Goal: Task Accomplishment & Management: Use online tool/utility

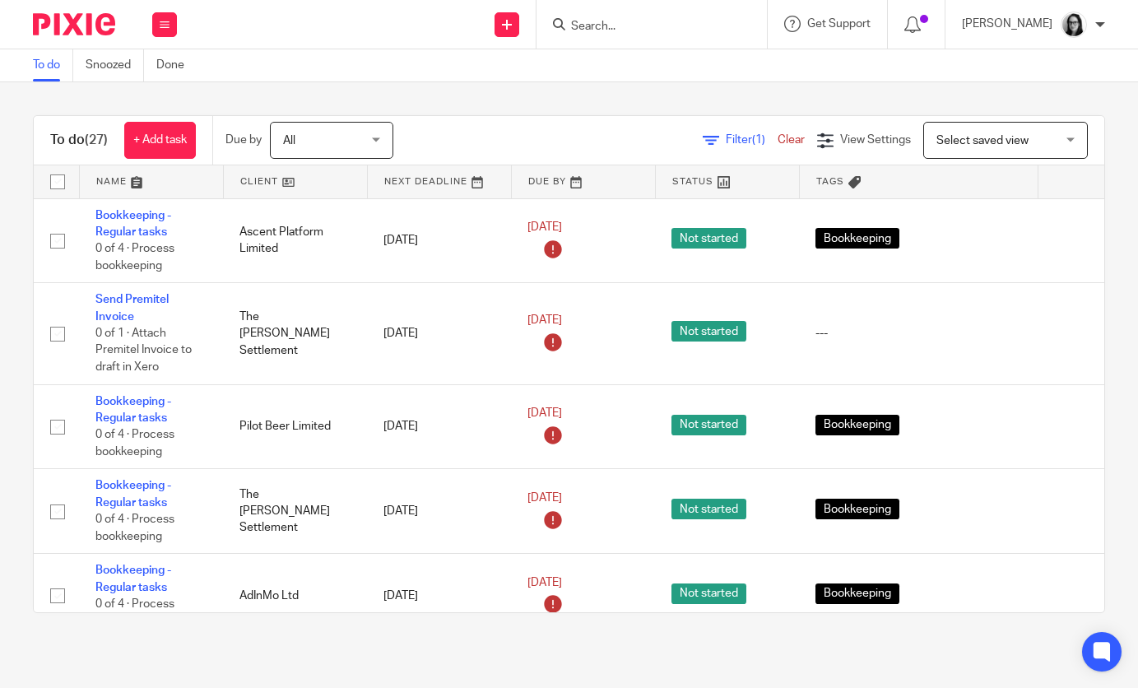
click at [743, 141] on span "Filter (1)" at bounding box center [752, 140] width 52 height 12
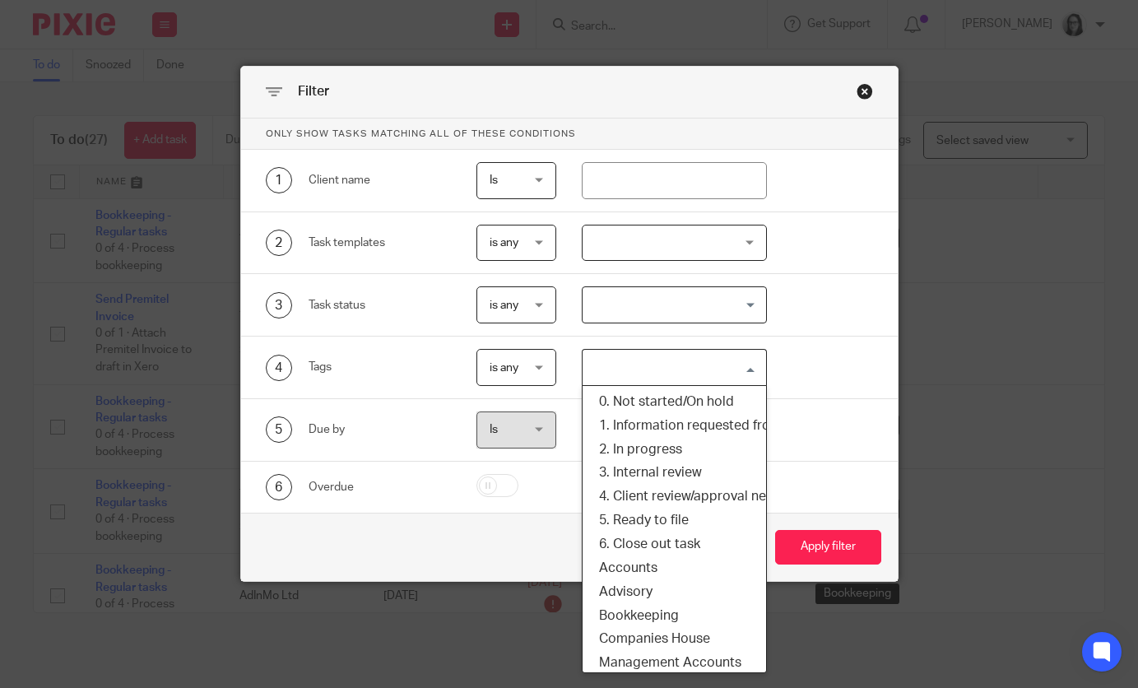
click at [675, 365] on input "Search for option" at bounding box center [670, 367] width 173 height 29
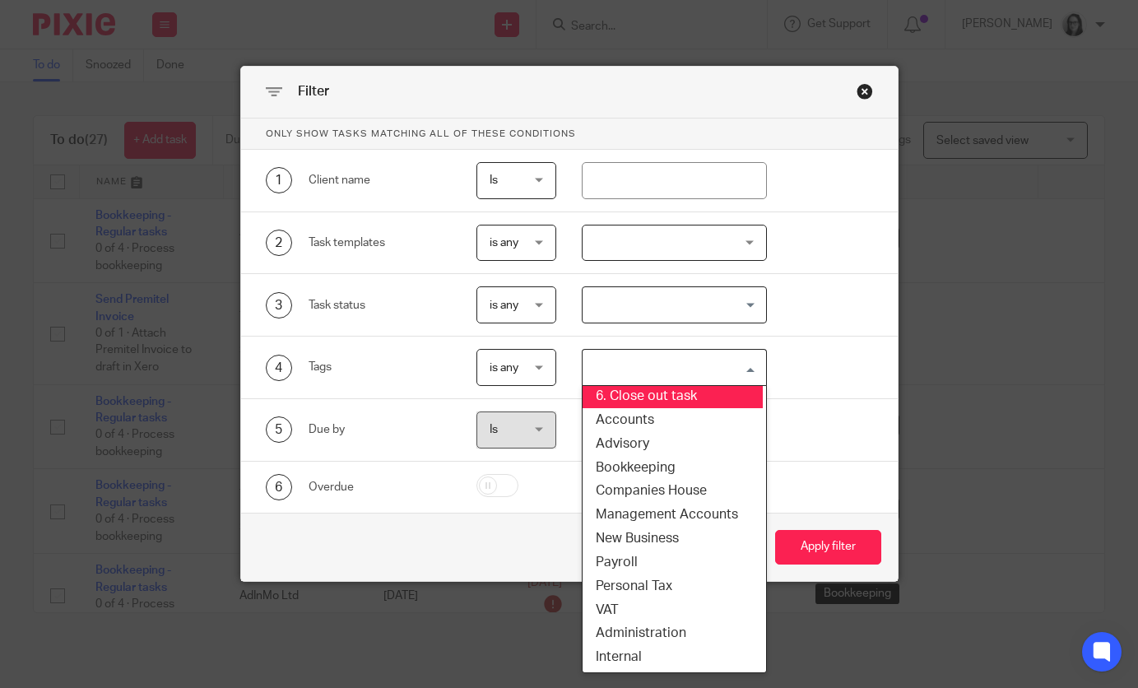
scroll to position [149, 0]
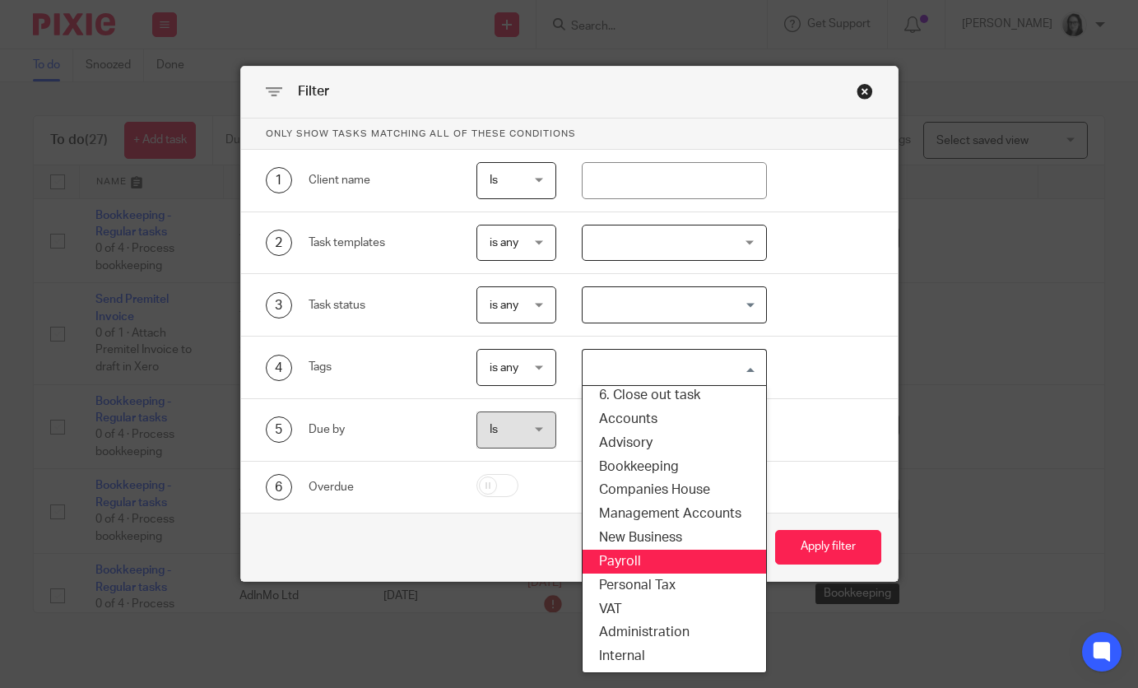
click at [648, 567] on li "Payroll" at bounding box center [674, 562] width 183 height 24
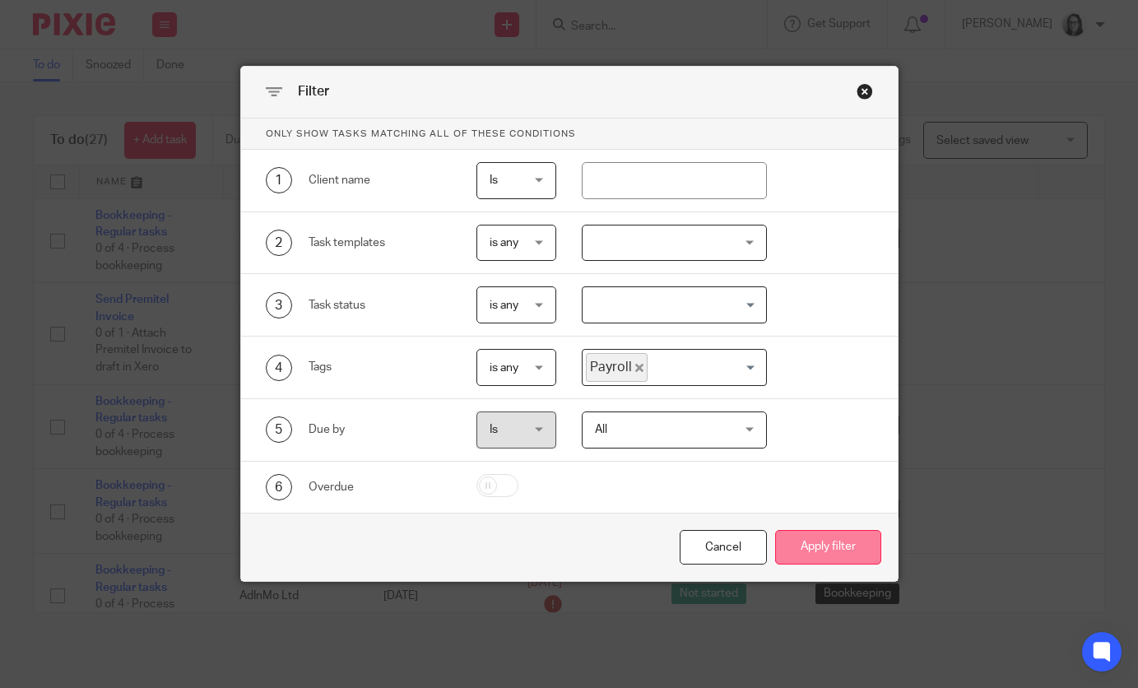
click at [790, 553] on button "Apply filter" at bounding box center [828, 547] width 106 height 35
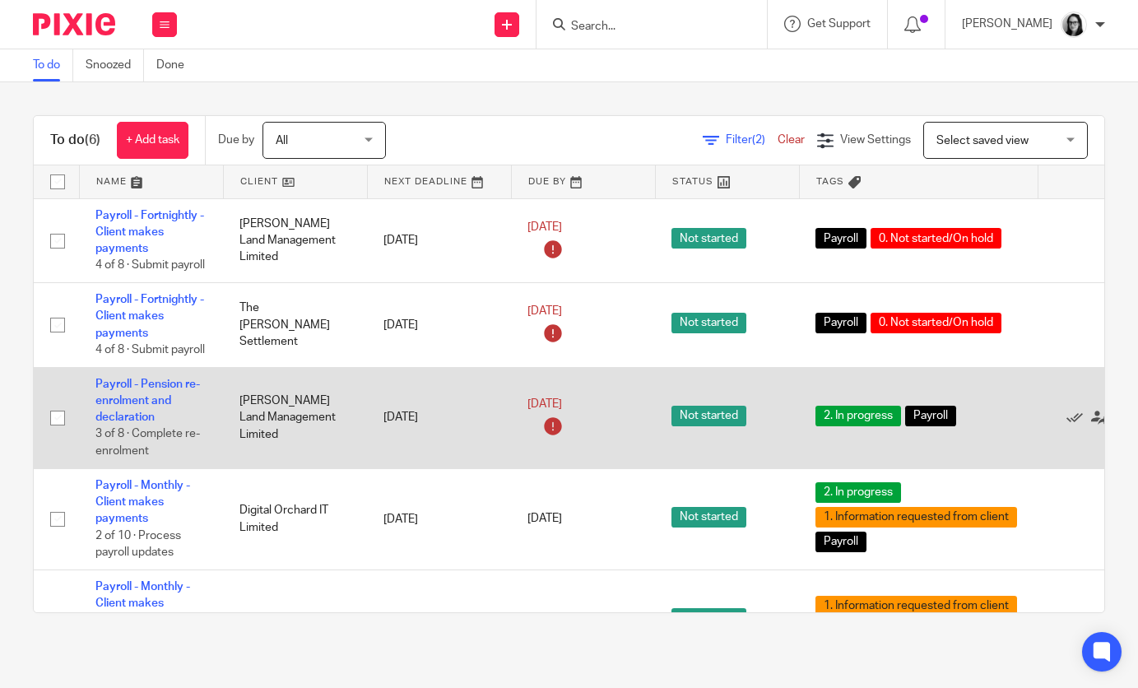
scroll to position [168, 0]
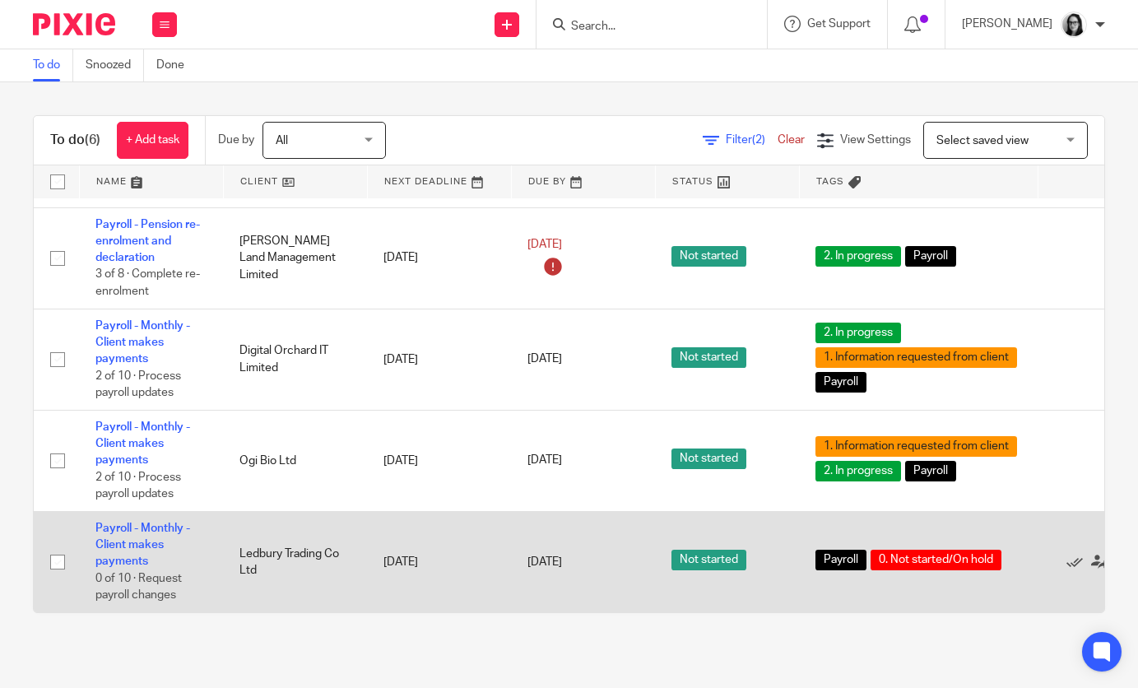
click at [174, 534] on td "Payroll - Monthly - Client makes payments 0 of 10 · Request payroll changes" at bounding box center [151, 561] width 144 height 101
click at [165, 522] on link "Payroll - Monthly - Client makes payments" at bounding box center [142, 544] width 95 height 45
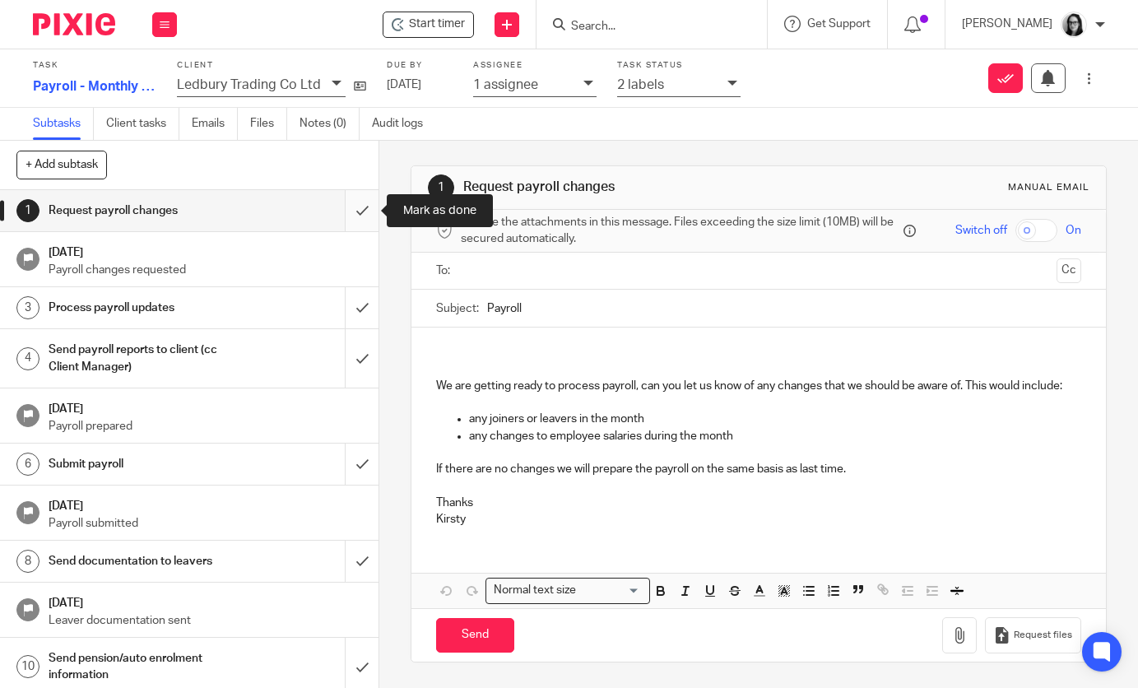
click at [370, 209] on input "submit" at bounding box center [189, 210] width 378 height 41
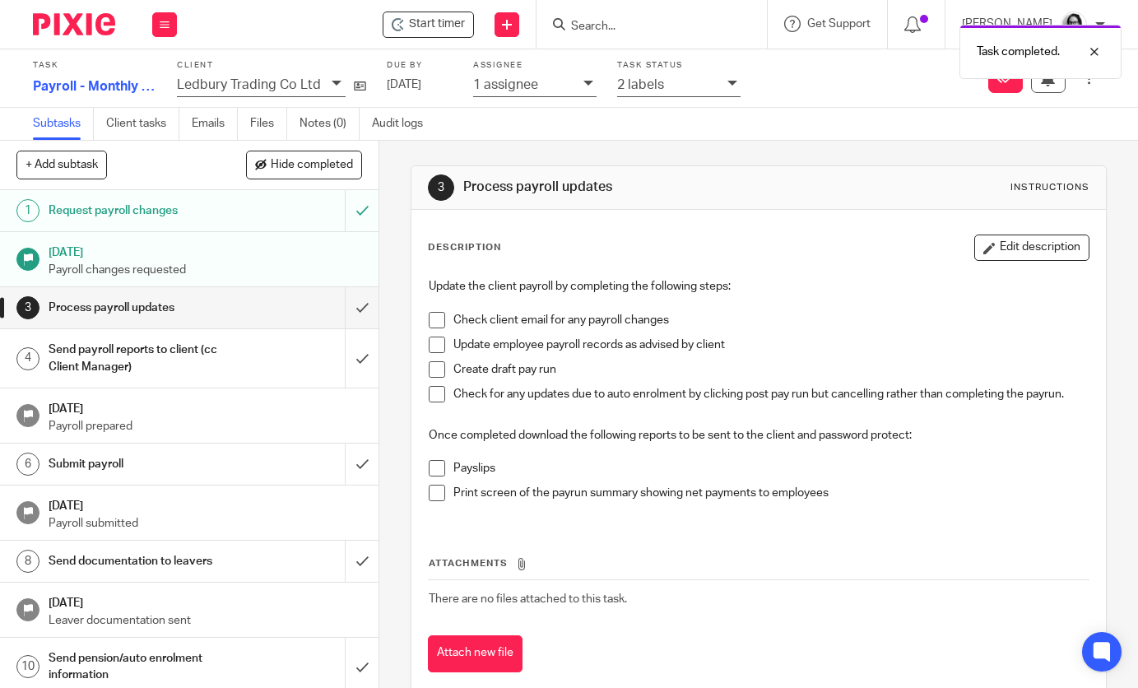
click at [727, 88] on icon at bounding box center [732, 83] width 10 height 10
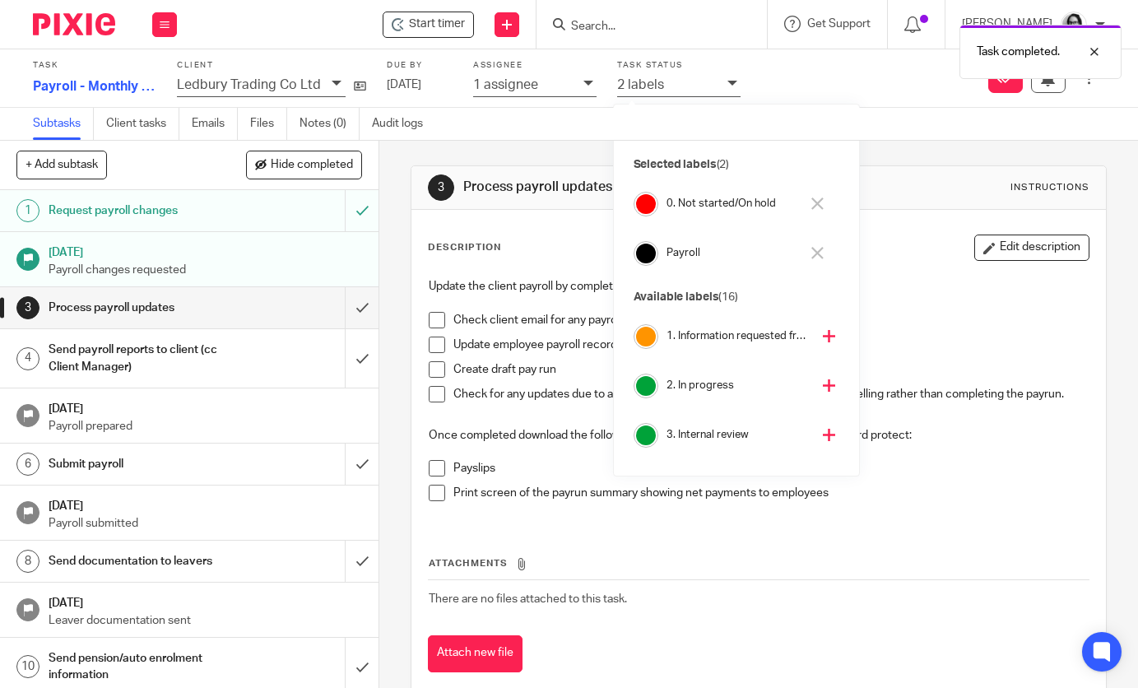
click at [815, 209] on icon at bounding box center [817, 203] width 12 height 12
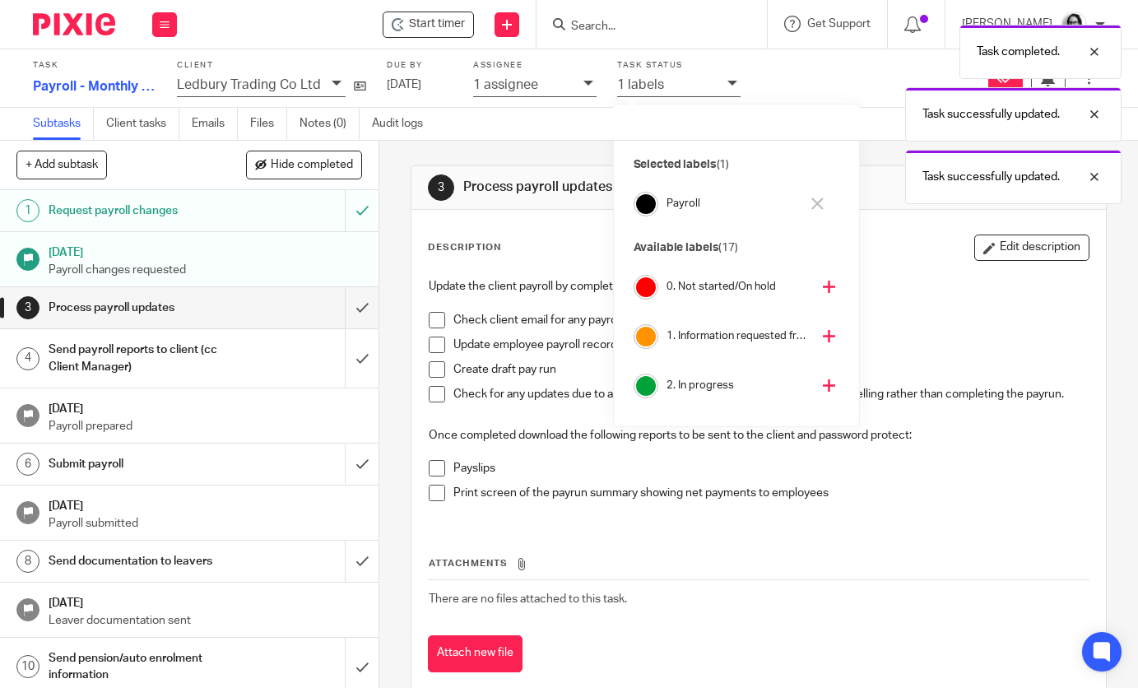
click at [823, 335] on icon at bounding box center [829, 336] width 12 height 12
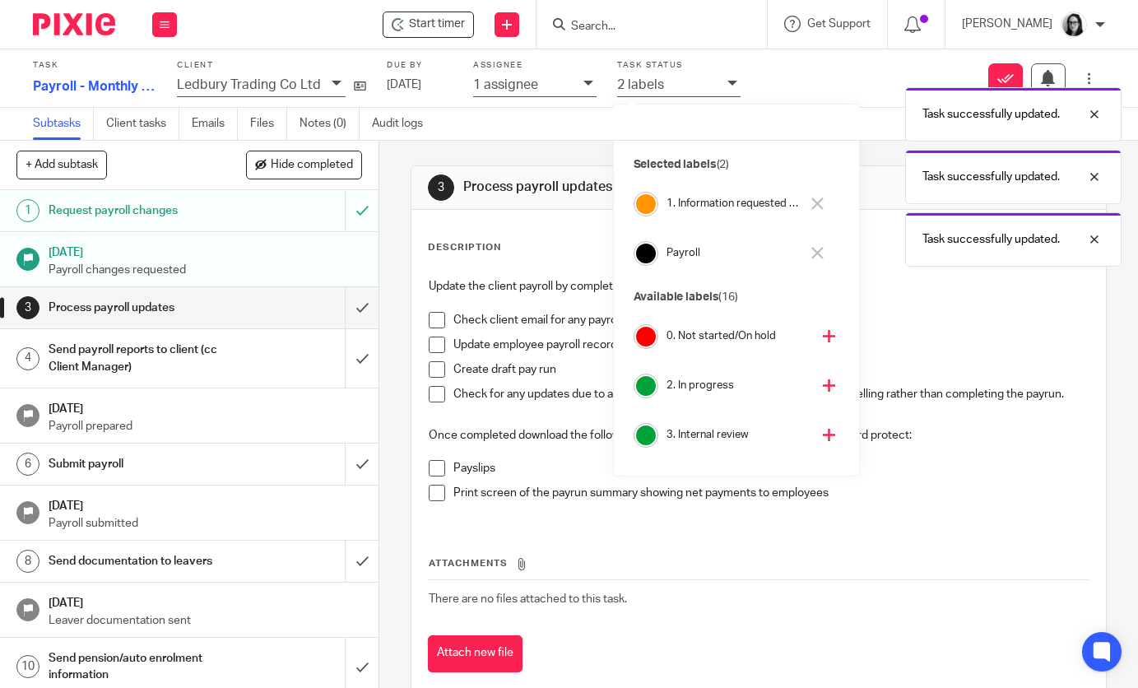
click at [823, 389] on icon at bounding box center [829, 385] width 12 height 12
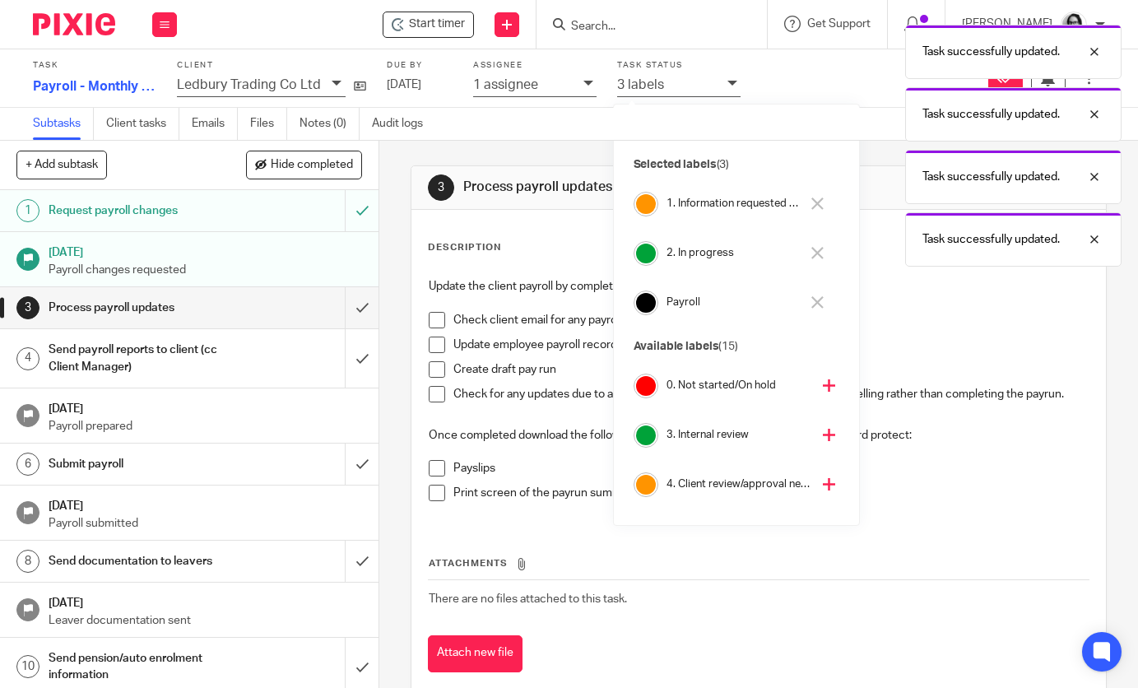
click at [95, 24] on img at bounding box center [74, 24] width 82 height 22
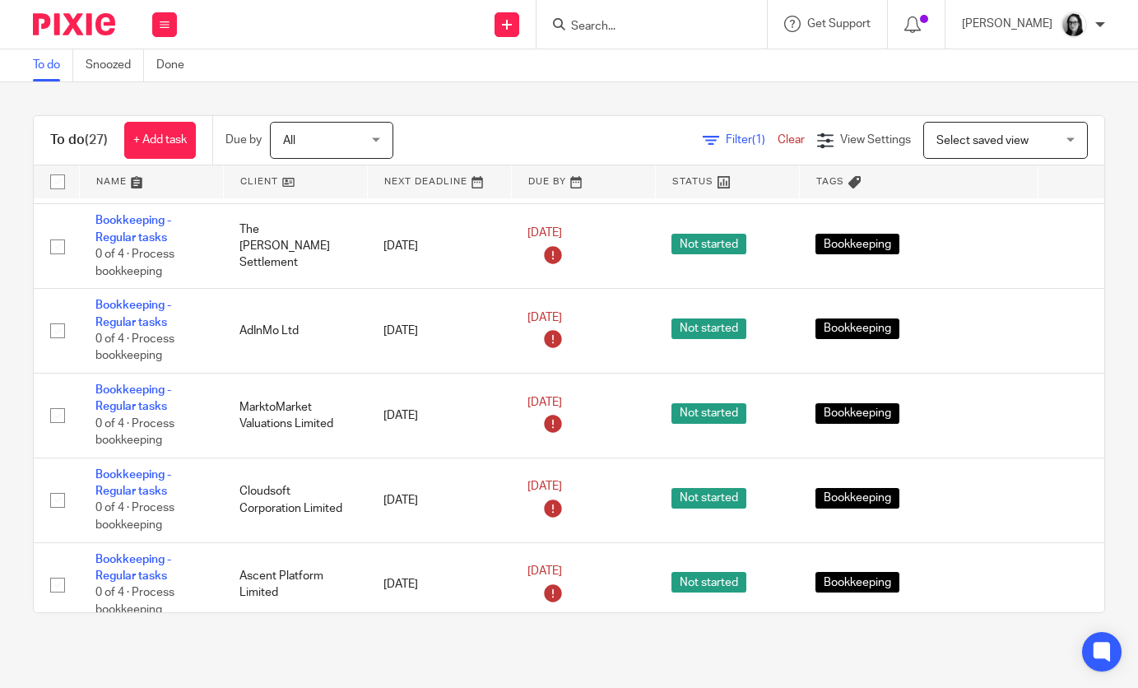
scroll to position [268, 0]
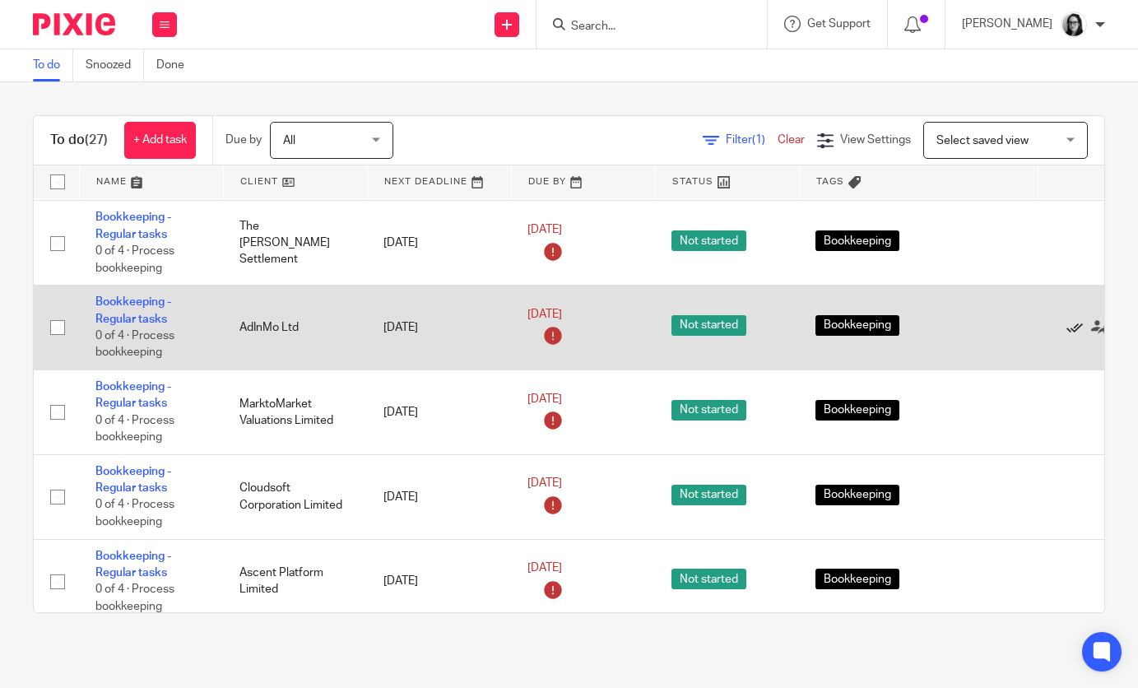
click at [1069, 335] on icon at bounding box center [1074, 327] width 16 height 16
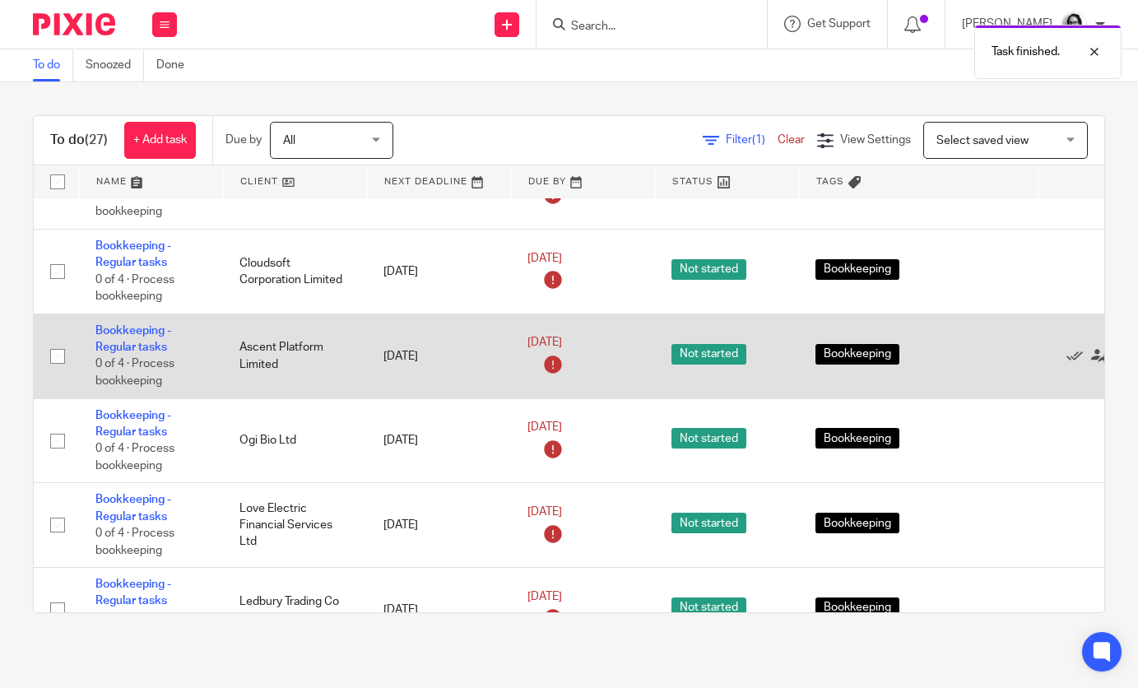
scroll to position [420, 0]
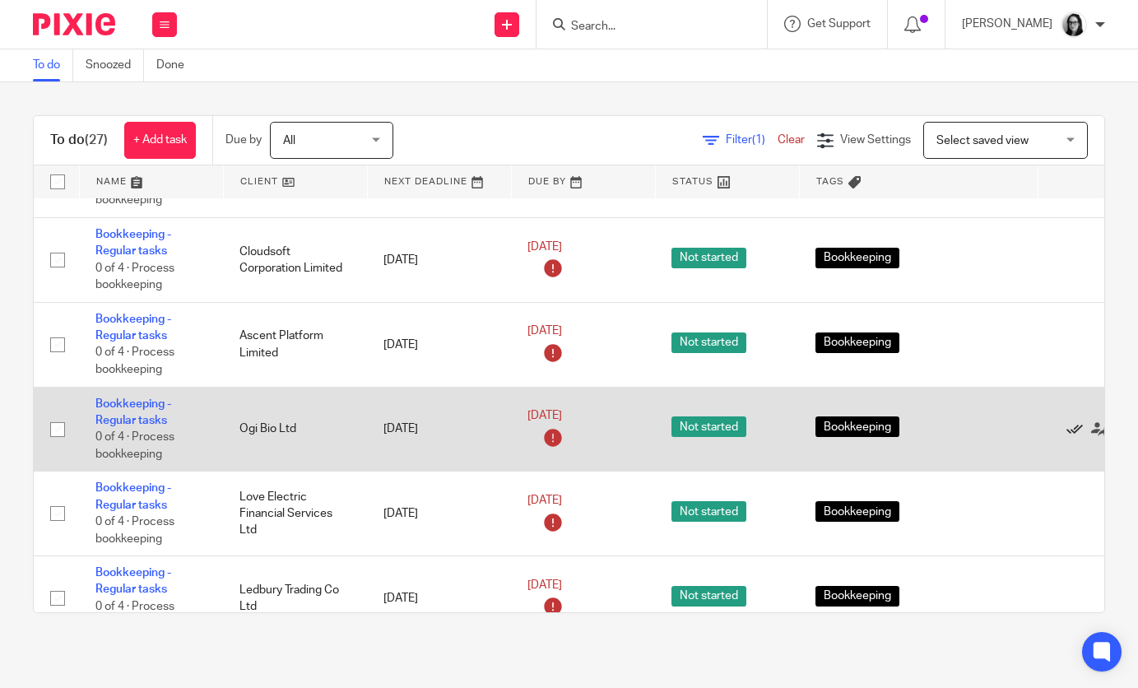
click at [1078, 438] on icon at bounding box center [1074, 429] width 16 height 16
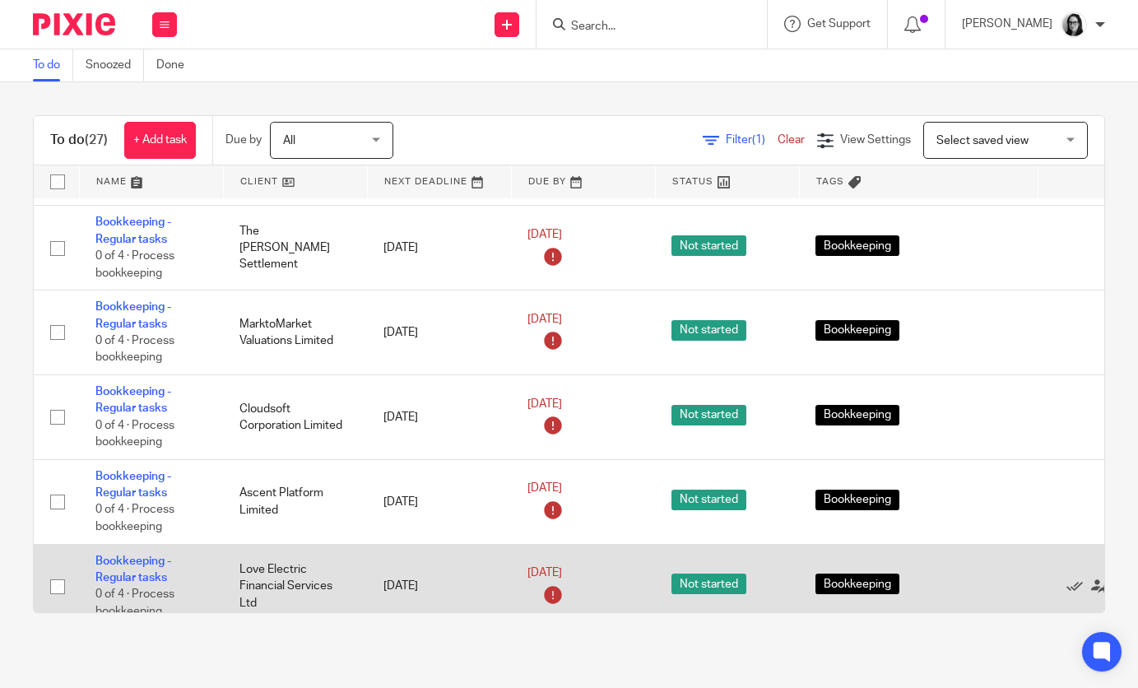
scroll to position [0, 0]
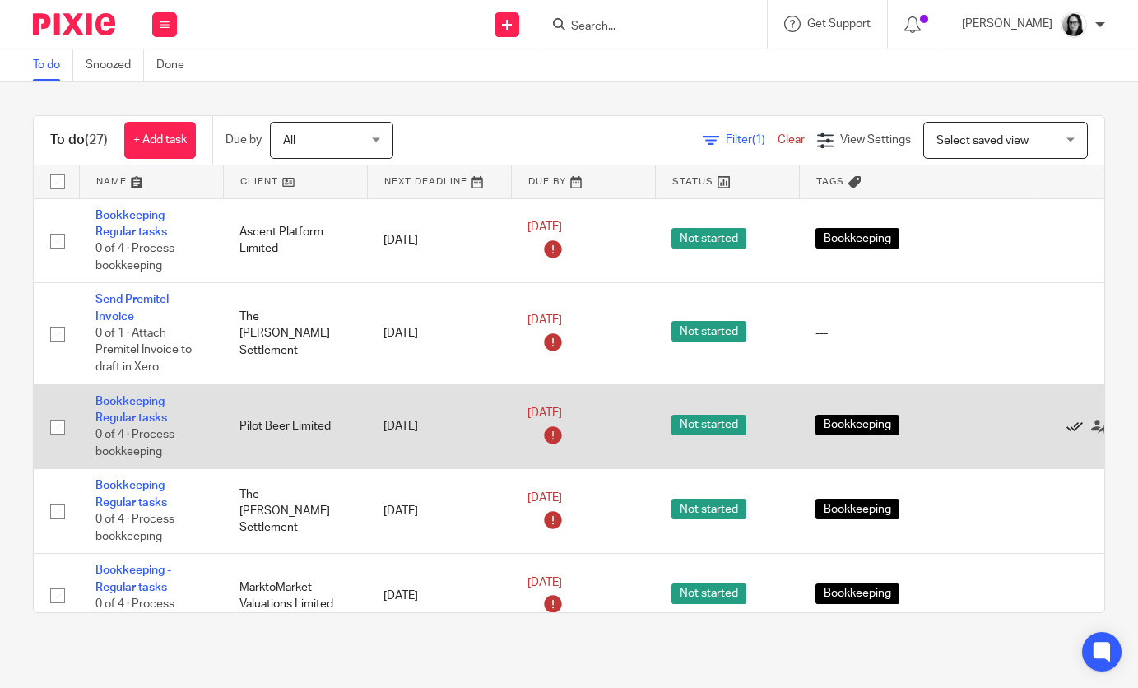
click at [1075, 435] on icon at bounding box center [1074, 427] width 16 height 16
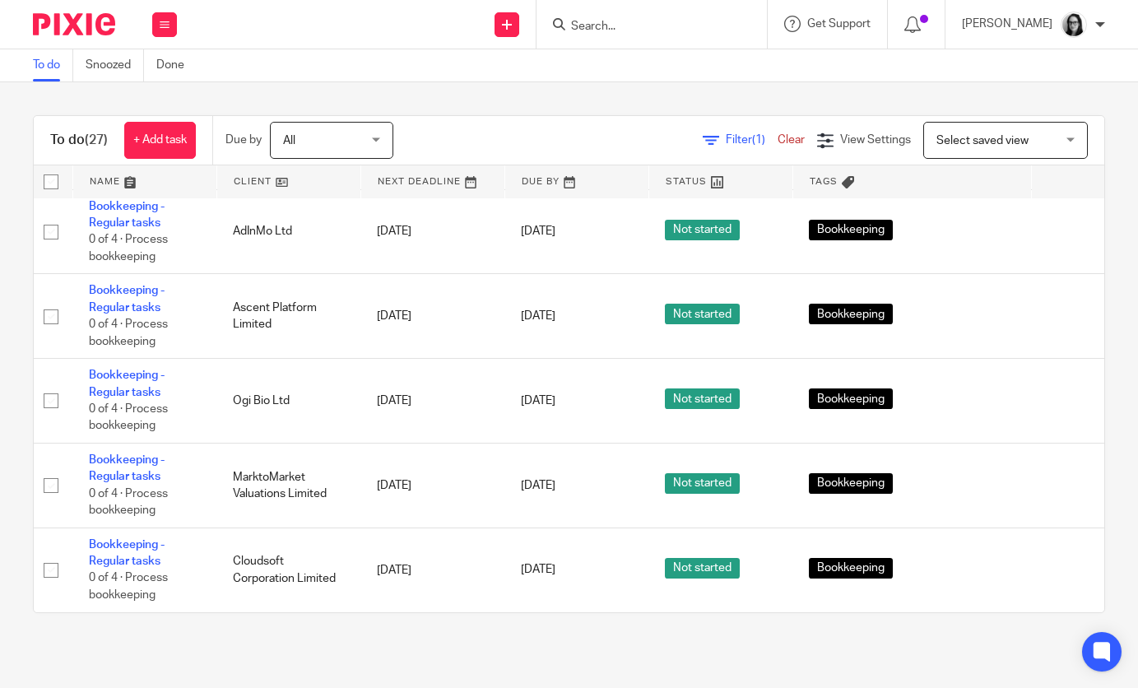
scroll to position [1076, 7]
